Goal: Information Seeking & Learning: Learn about a topic

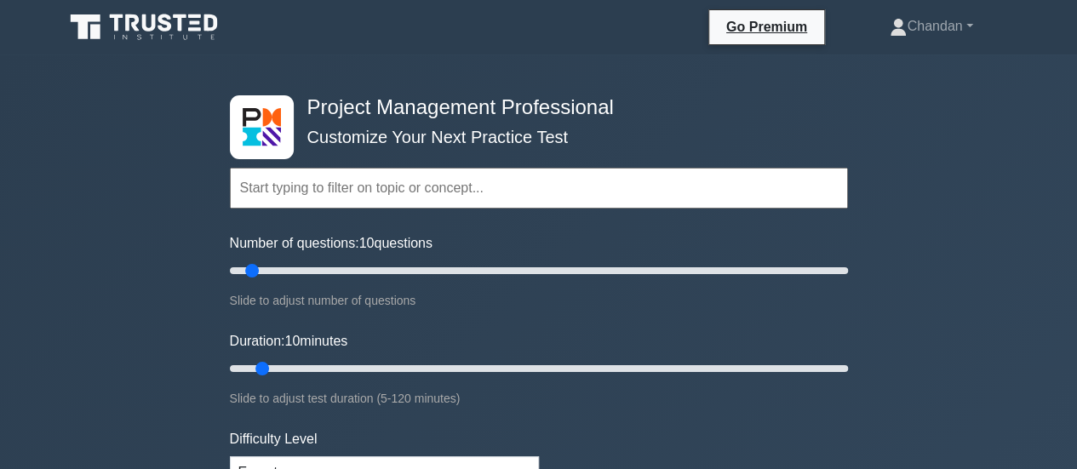
scroll to position [410, 0]
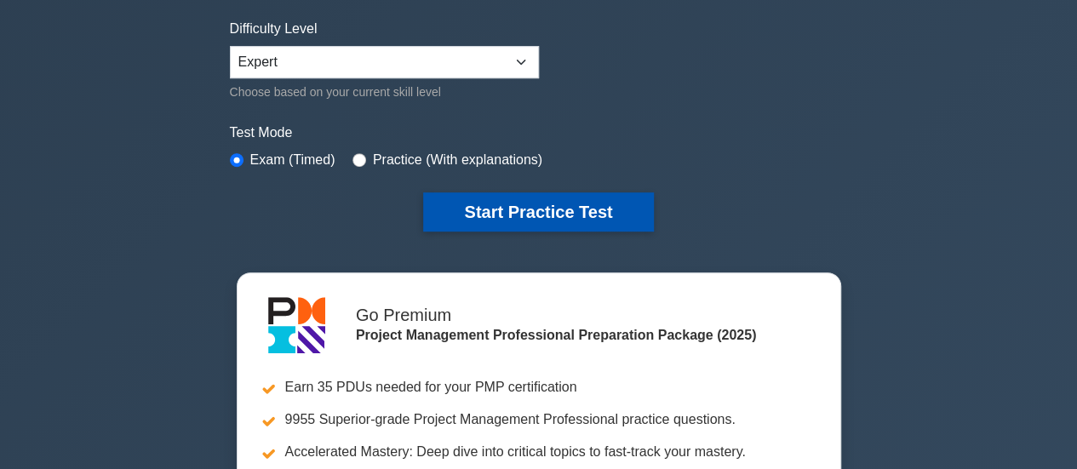
click at [545, 226] on button "Start Practice Test" at bounding box center [538, 211] width 230 height 39
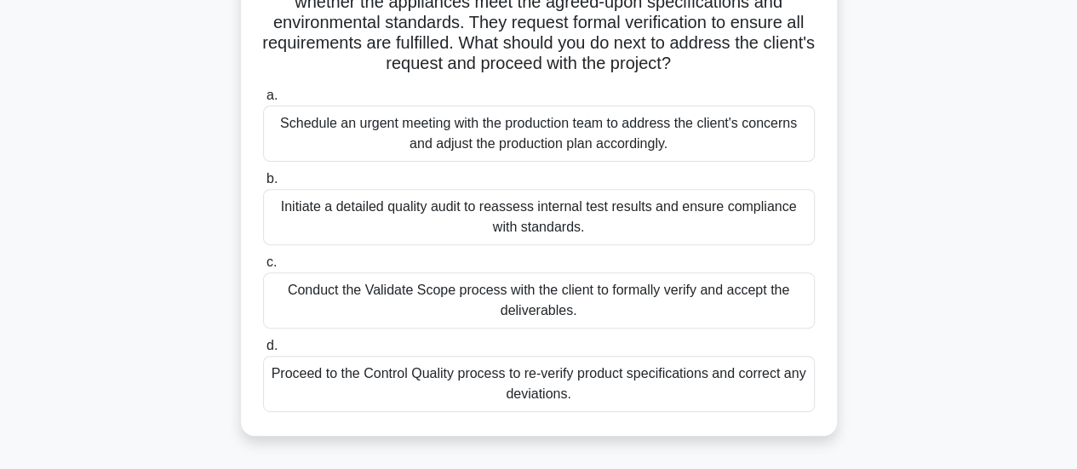
scroll to position [218, 0]
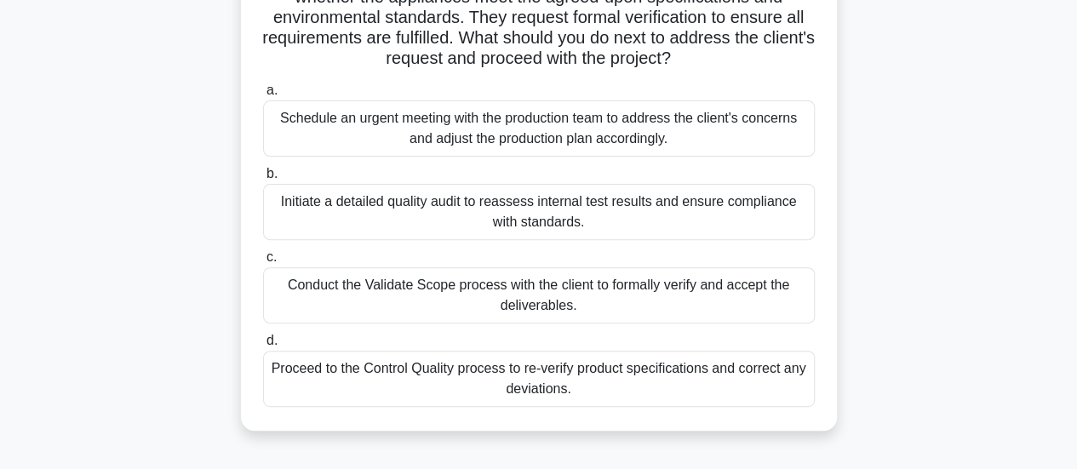
click at [329, 210] on div "Initiate a detailed quality audit to reassess internal test results and ensure …" at bounding box center [539, 212] width 552 height 56
click at [263, 180] on input "b. Initiate a detailed quality audit to reassess internal test results and ensu…" at bounding box center [263, 174] width 0 height 11
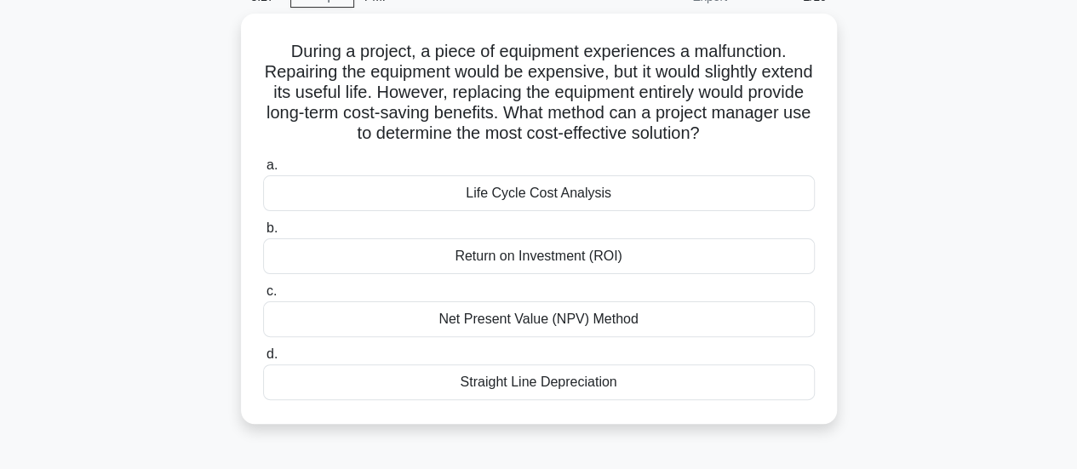
scroll to position [89, 0]
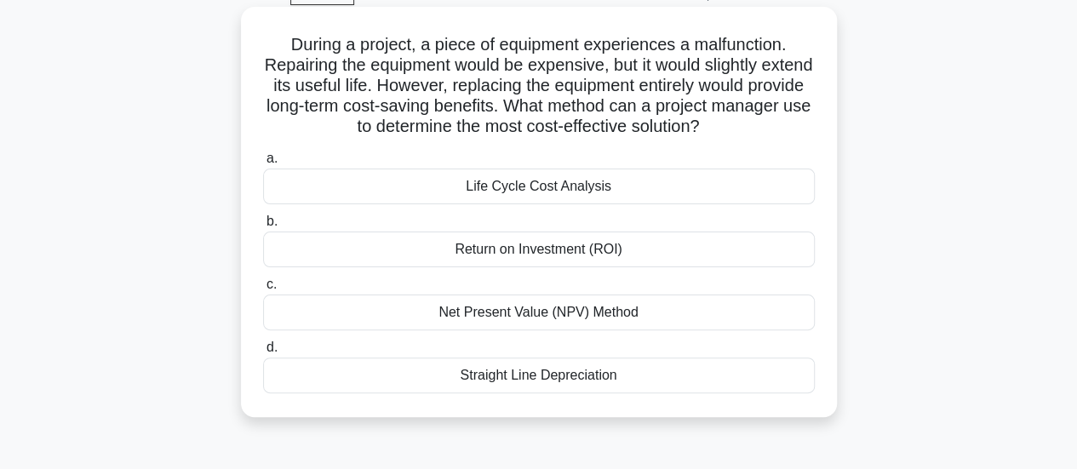
click at [642, 197] on div "Life Cycle Cost Analysis" at bounding box center [539, 187] width 552 height 36
click at [263, 164] on input "a. Life Cycle Cost Analysis" at bounding box center [263, 158] width 0 height 11
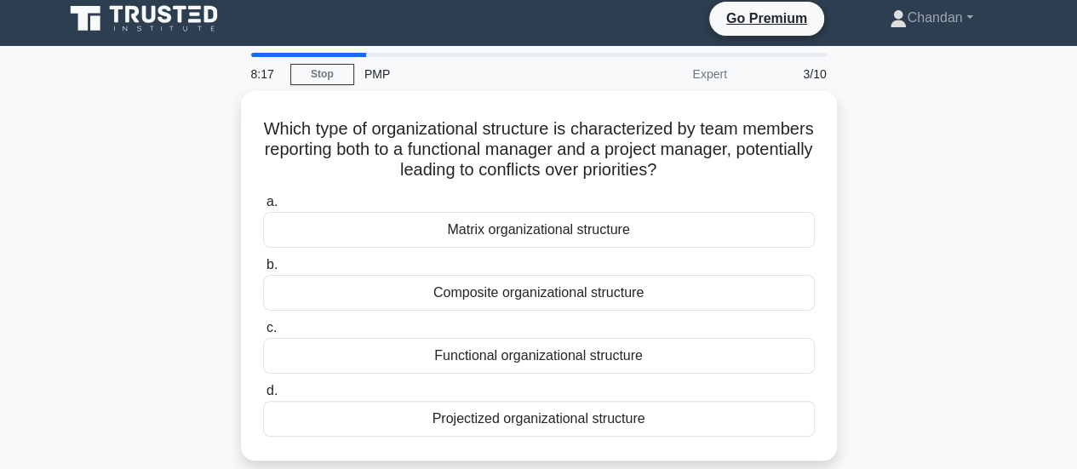
scroll to position [0, 0]
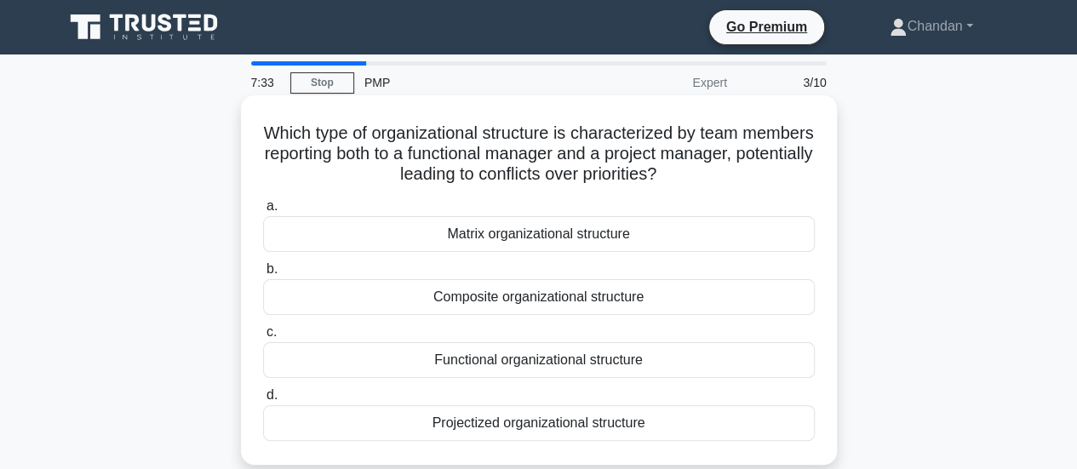
click at [651, 357] on div "Functional organizational structure" at bounding box center [539, 360] width 552 height 36
click at [263, 338] on input "c. Functional organizational structure" at bounding box center [263, 332] width 0 height 11
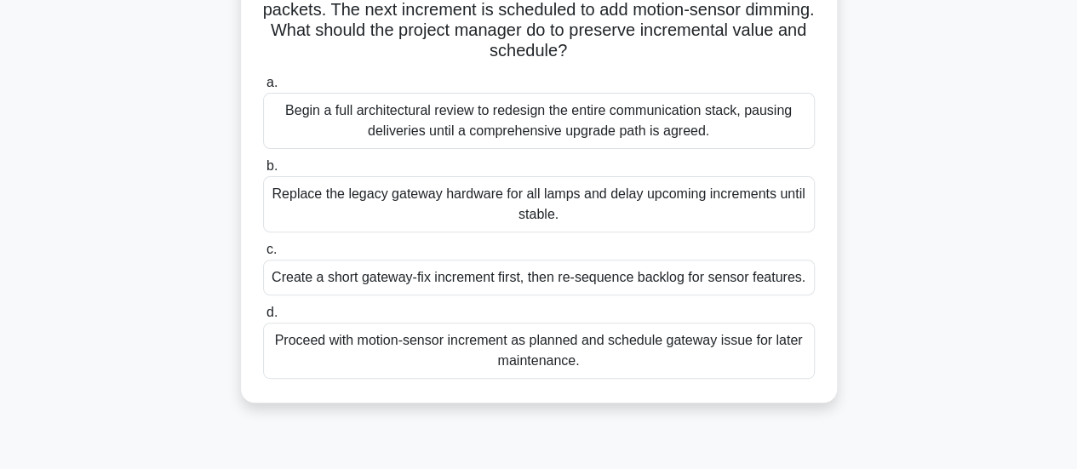
scroll to position [214, 0]
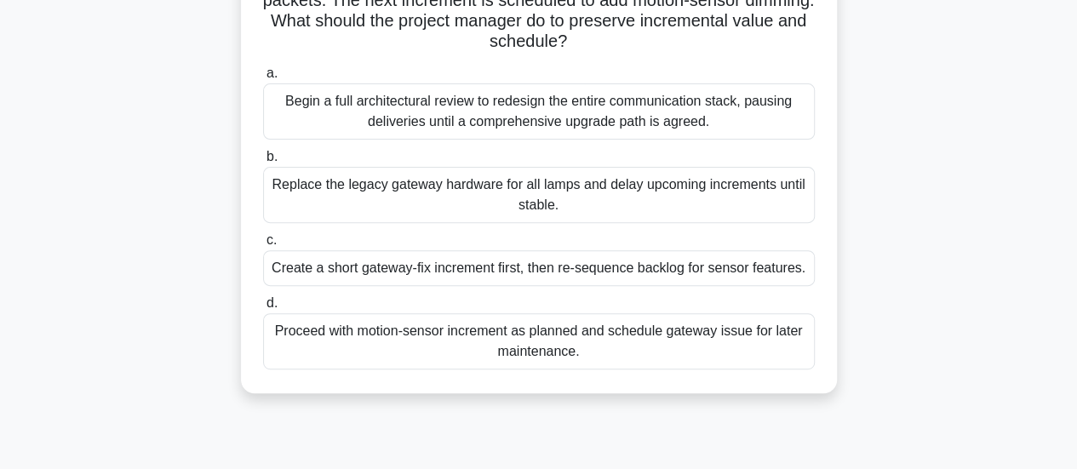
click at [696, 269] on div "Create a short gateway-fix increment first, then re-sequence backlog for sensor…" at bounding box center [539, 268] width 552 height 36
click at [263, 246] on input "c. Create a short gateway-fix increment first, then re-sequence backlog for sen…" at bounding box center [263, 240] width 0 height 11
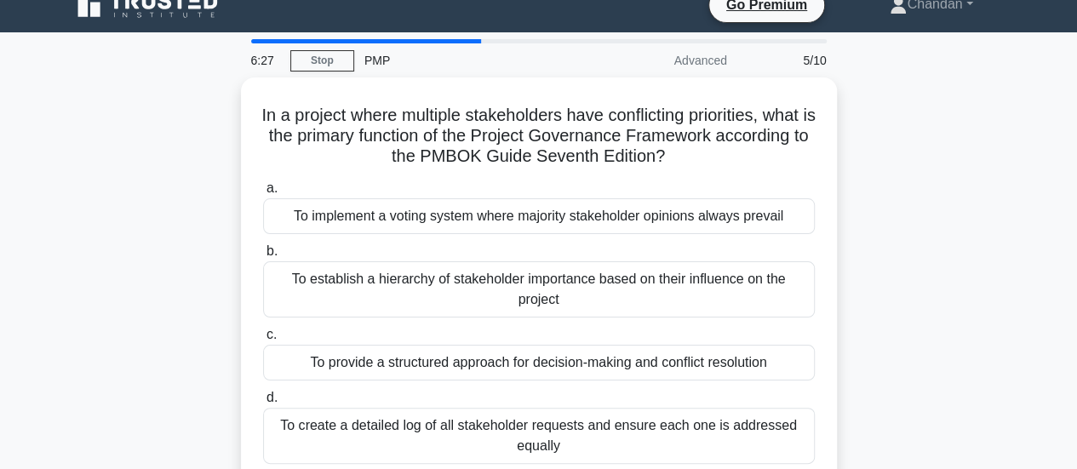
scroll to position [20, 0]
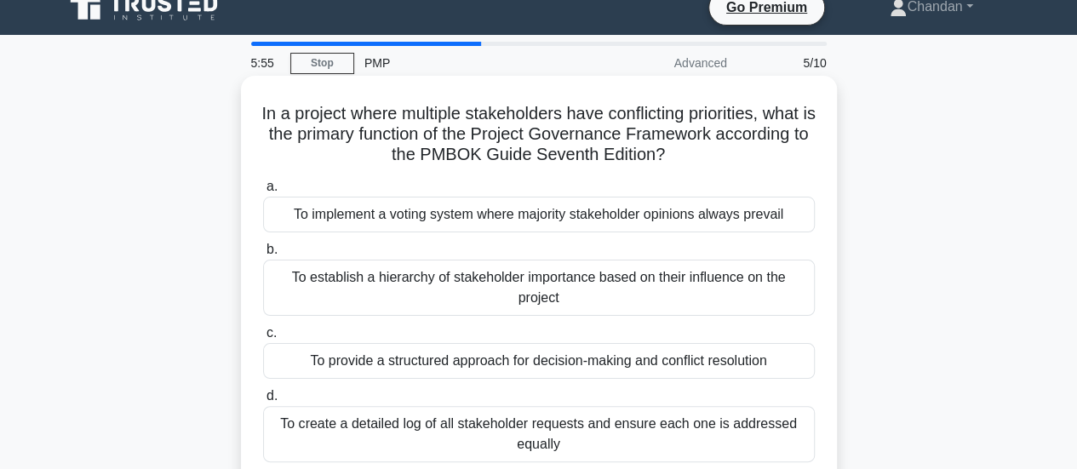
click at [663, 433] on div "To create a detailed log of all stakeholder requests and ensure each one is add…" at bounding box center [539, 434] width 552 height 56
click at [263, 402] on input "d. To create a detailed log of all stakeholder requests and ensure each one is …" at bounding box center [263, 396] width 0 height 11
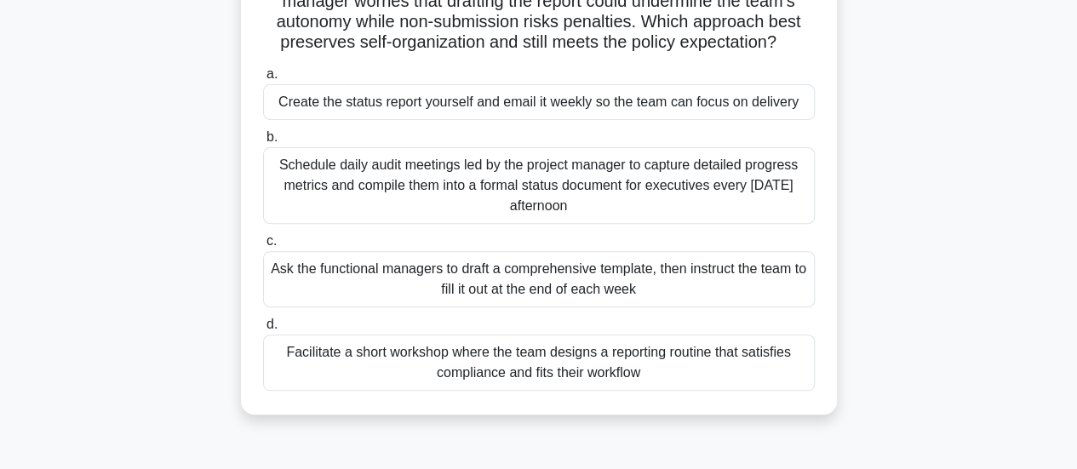
scroll to position [203, 0]
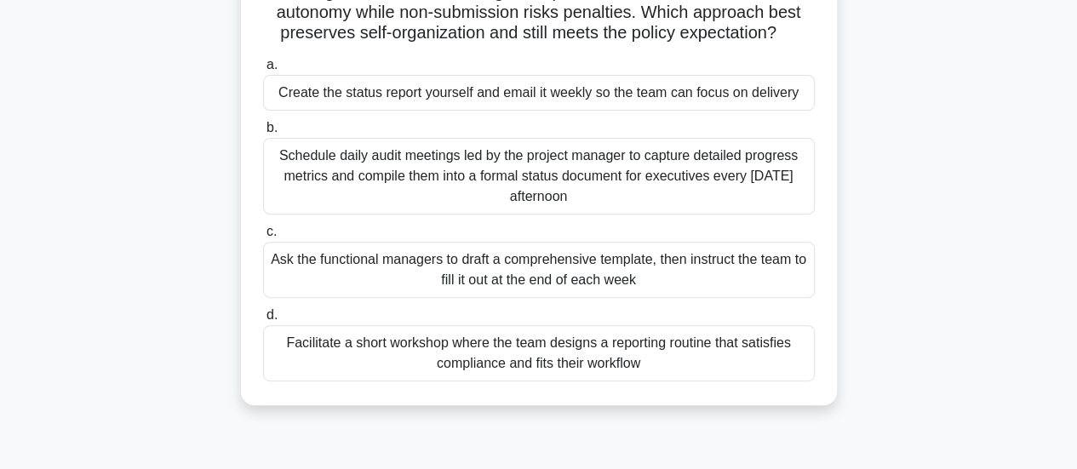
click at [620, 348] on div "Facilitate a short workshop where the team designs a reporting routine that sat…" at bounding box center [539, 353] width 552 height 56
click at [263, 321] on input "d. Facilitate a short workshop where the team designs a reporting routine that …" at bounding box center [263, 315] width 0 height 11
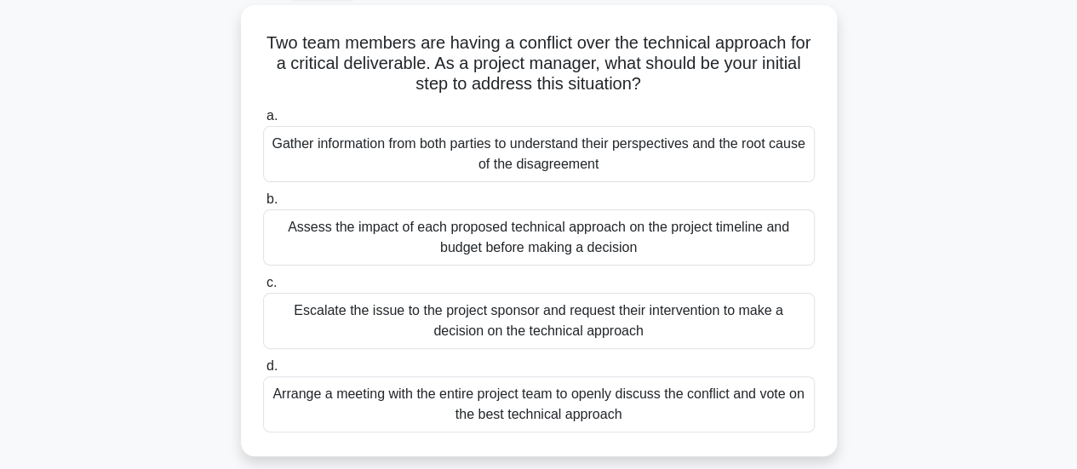
scroll to position [106, 0]
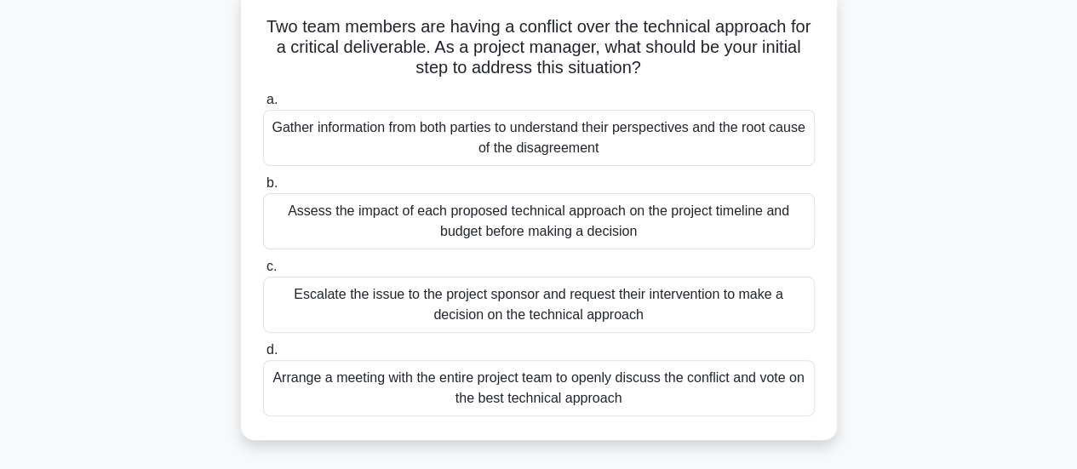
click at [683, 142] on div "Gather information from both parties to understand their perspectives and the r…" at bounding box center [539, 138] width 552 height 56
click at [263, 106] on input "a. Gather information from both parties to understand their perspectives and th…" at bounding box center [263, 99] width 0 height 11
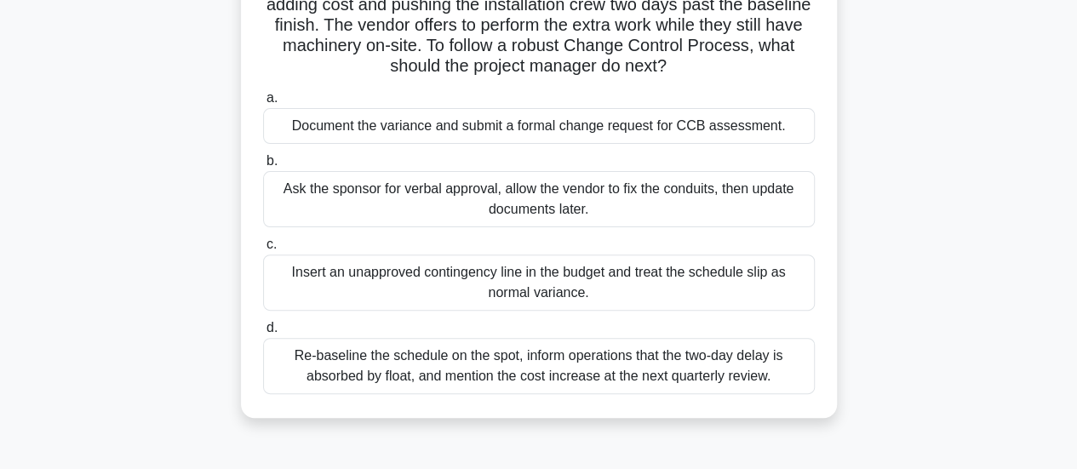
scroll to position [172, 0]
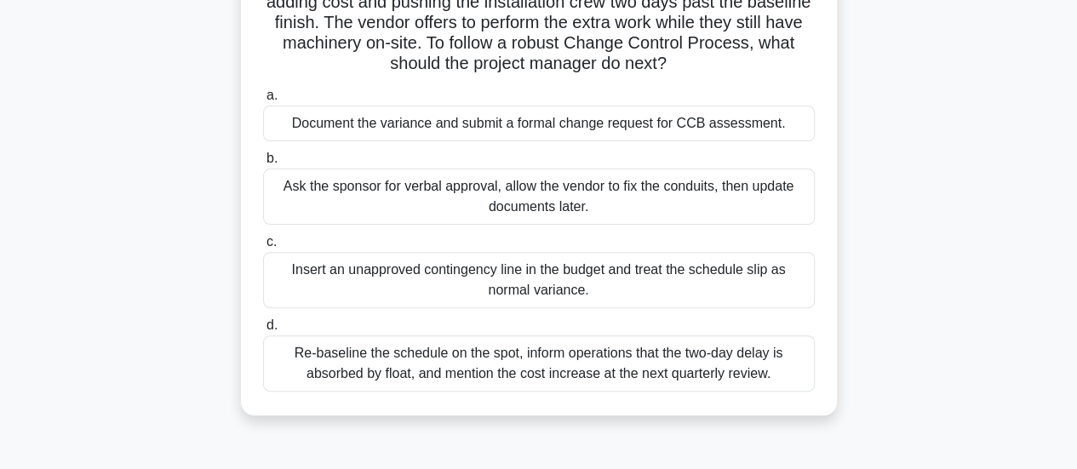
click at [700, 131] on div "Document the variance and submit a formal change request for CCB assessment." at bounding box center [539, 124] width 552 height 36
click at [263, 101] on input "a. Document the variance and submit a formal change request for CCB assessment." at bounding box center [263, 95] width 0 height 11
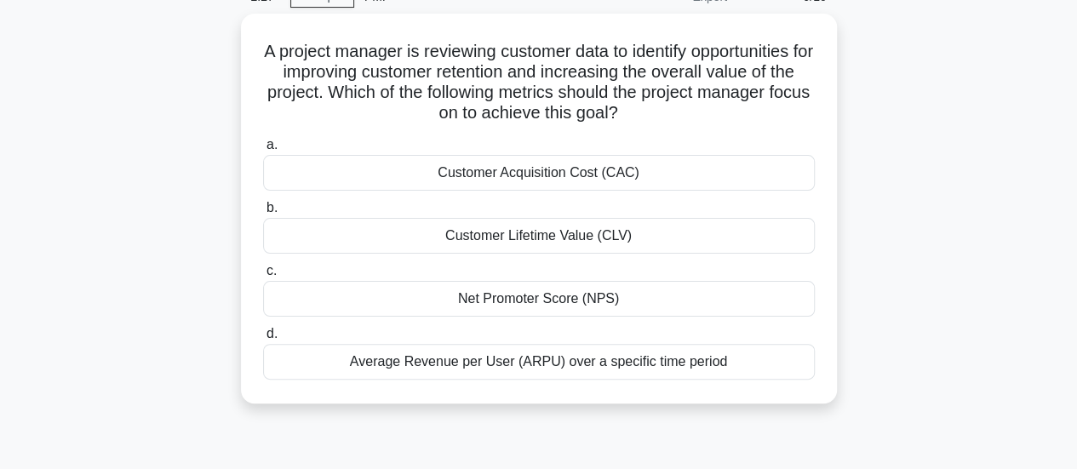
scroll to position [89, 0]
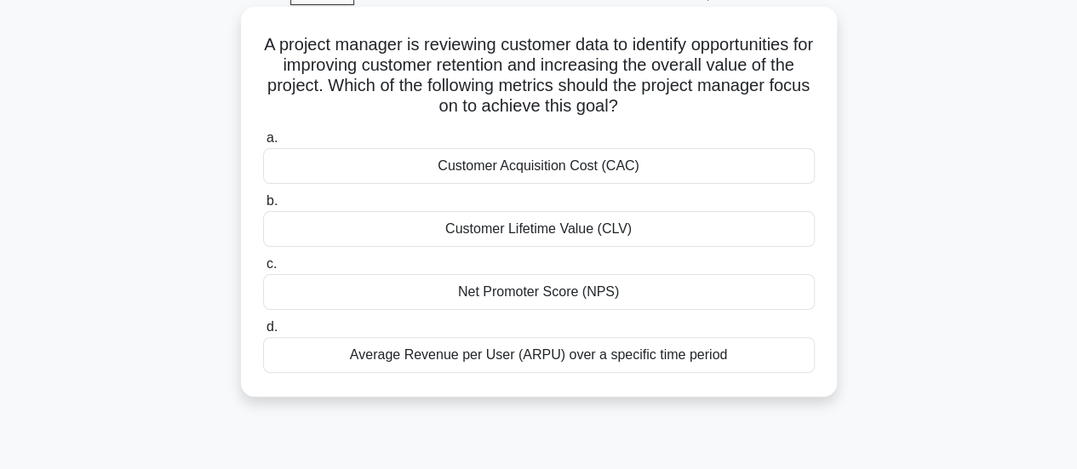
click at [674, 229] on div "Customer Lifetime Value (CLV)" at bounding box center [539, 229] width 552 height 36
click at [263, 207] on input "b. Customer Lifetime Value (CLV)" at bounding box center [263, 201] width 0 height 11
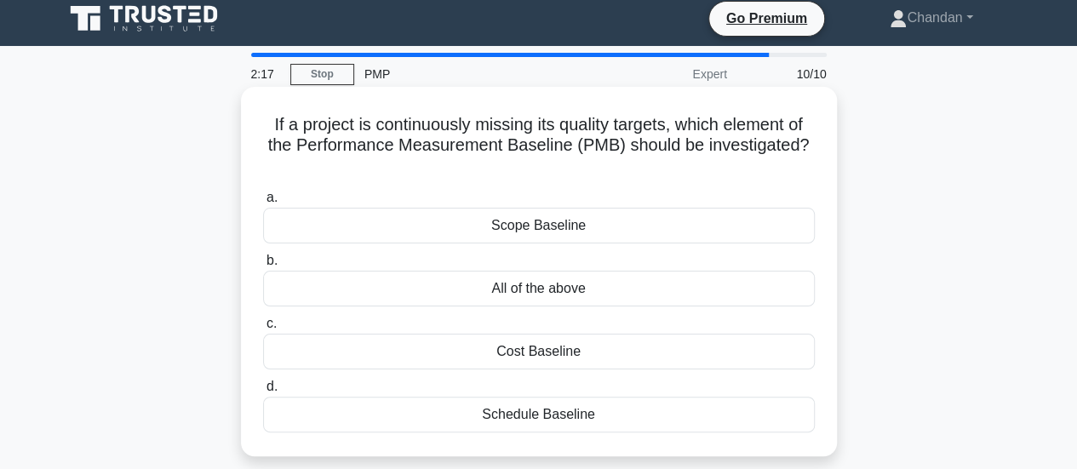
scroll to position [0, 0]
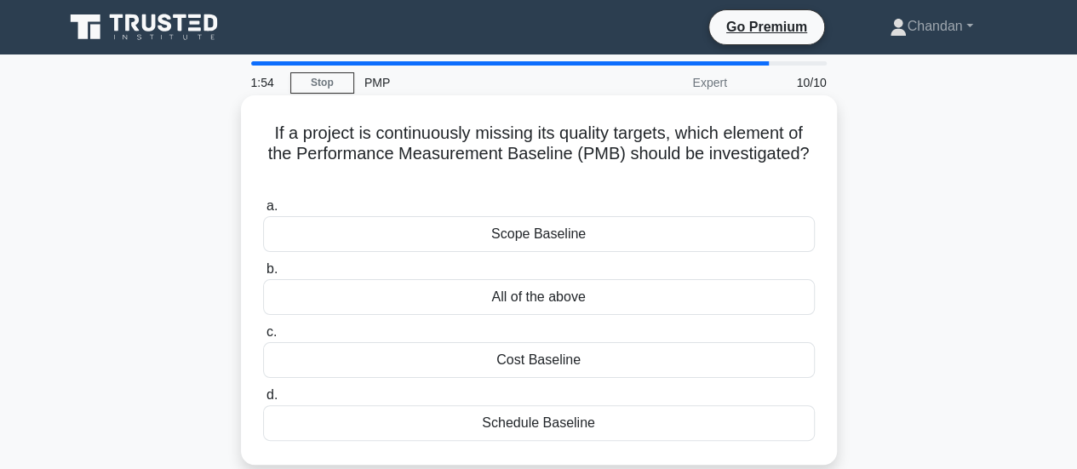
click at [729, 309] on div "All of the above" at bounding box center [539, 297] width 552 height 36
click at [263, 275] on input "b. All of the above" at bounding box center [263, 269] width 0 height 11
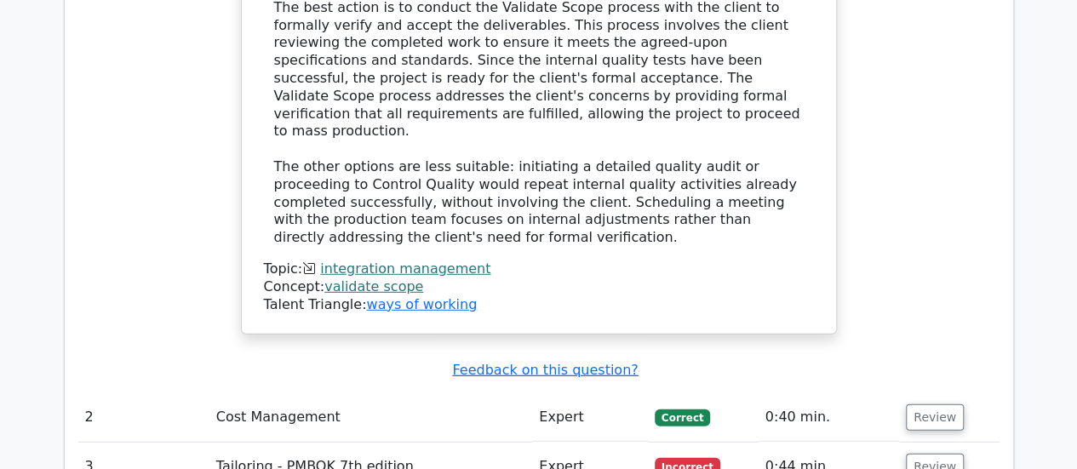
scroll to position [2433, 0]
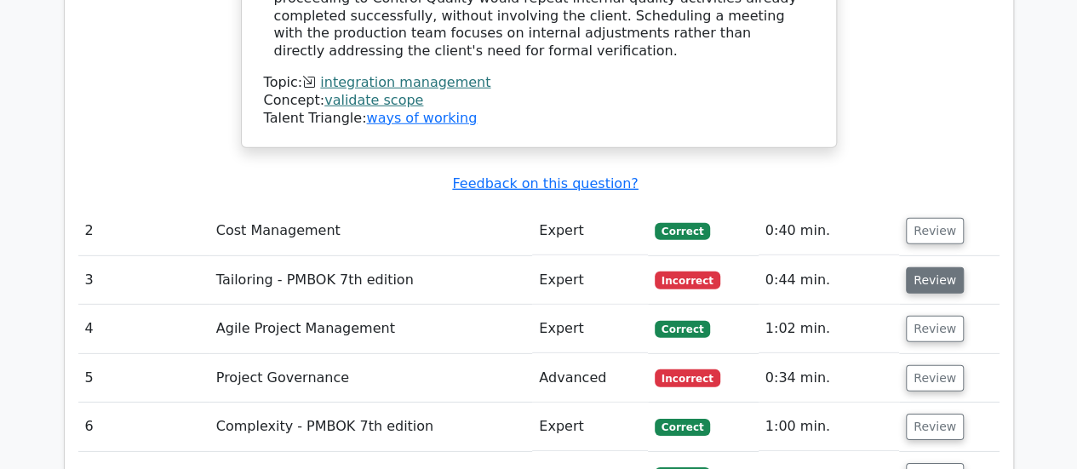
click at [921, 267] on button "Review" at bounding box center [935, 280] width 58 height 26
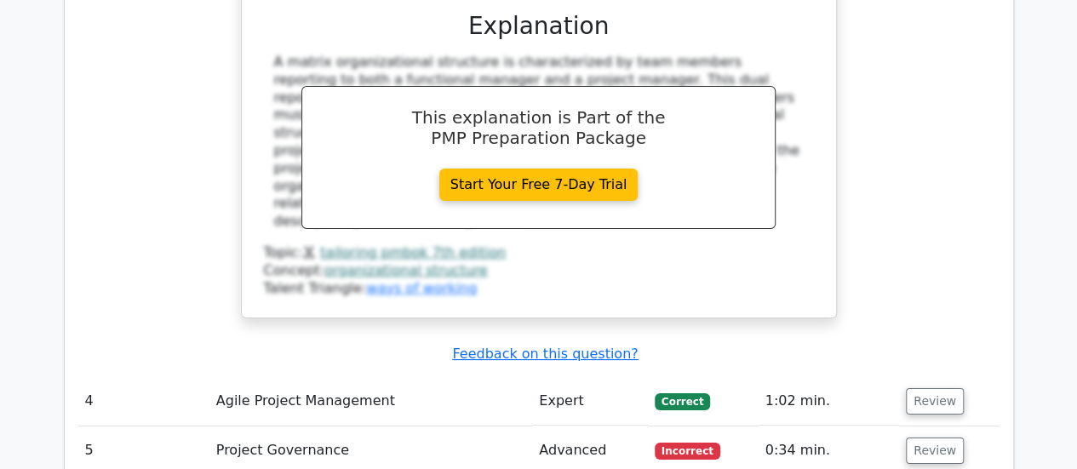
scroll to position [3159, 0]
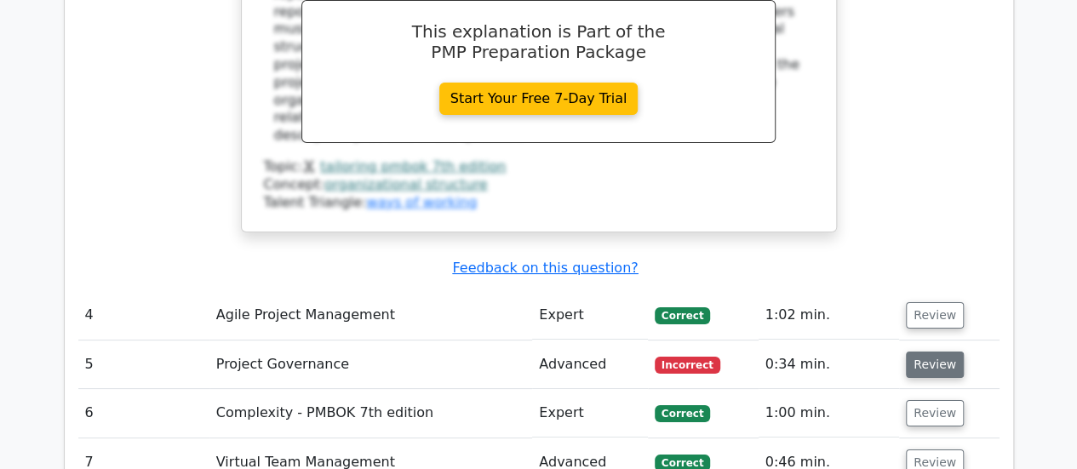
click at [924, 352] on button "Review" at bounding box center [935, 365] width 58 height 26
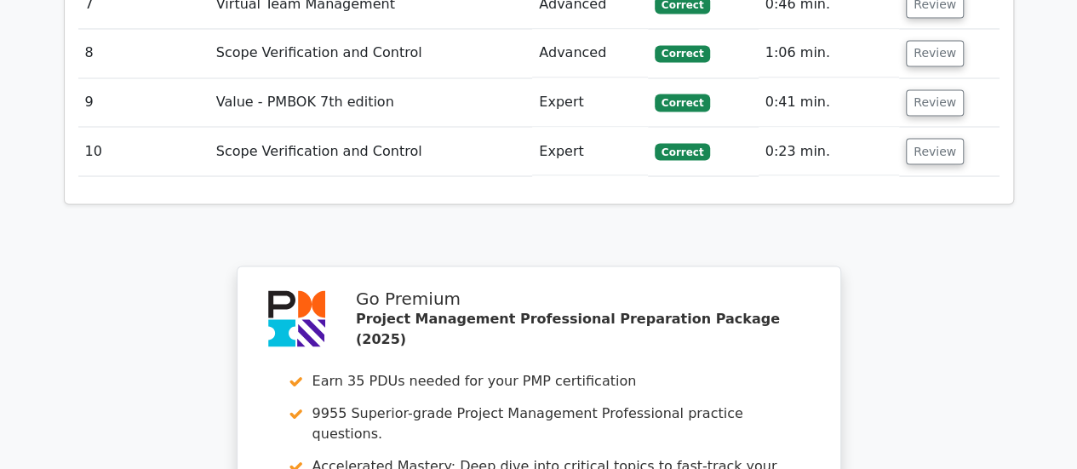
scroll to position [5090, 0]
